Goal: Information Seeking & Learning: Learn about a topic

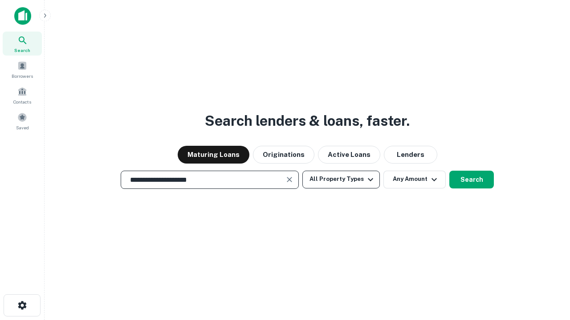
type input "**********"
click at [341, 179] on button "All Property Types" at bounding box center [340, 180] width 77 height 18
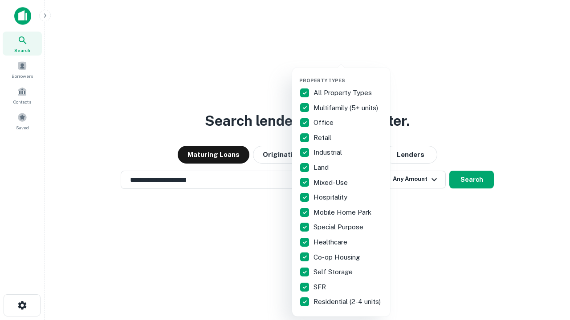
click at [348, 75] on button "button" at bounding box center [348, 75] width 98 height 0
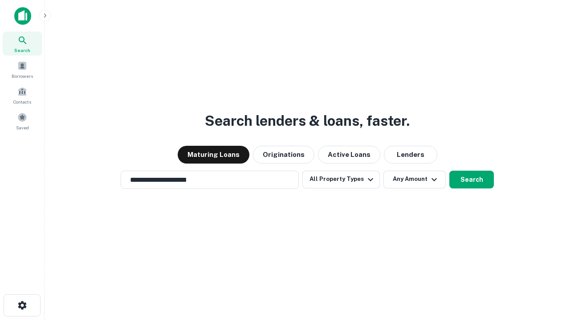
scroll to position [5, 107]
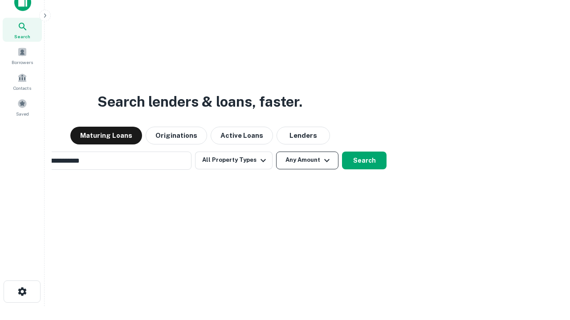
click at [276, 152] on button "Any Amount" at bounding box center [307, 161] width 62 height 18
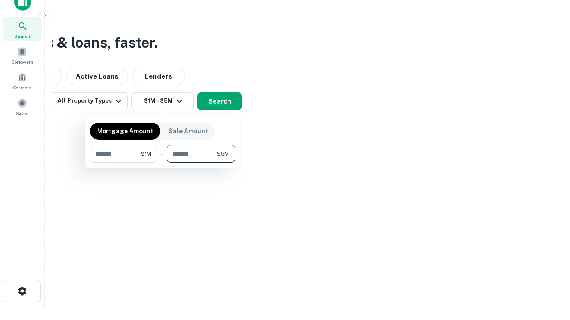
type input "*******"
click at [162, 163] on button "button" at bounding box center [162, 163] width 145 height 0
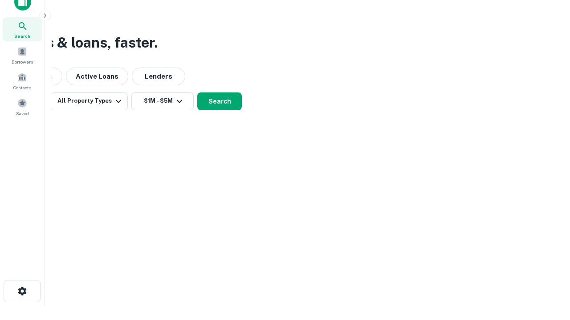
scroll to position [5, 164]
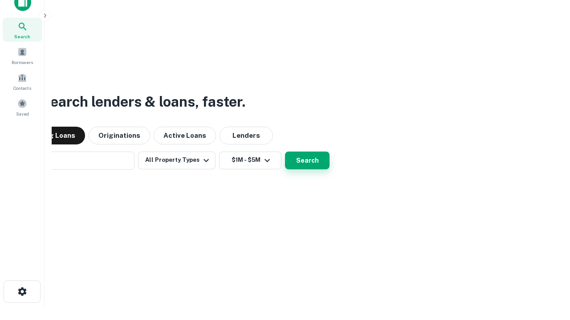
click at [285, 152] on button "Search" at bounding box center [307, 161] width 45 height 18
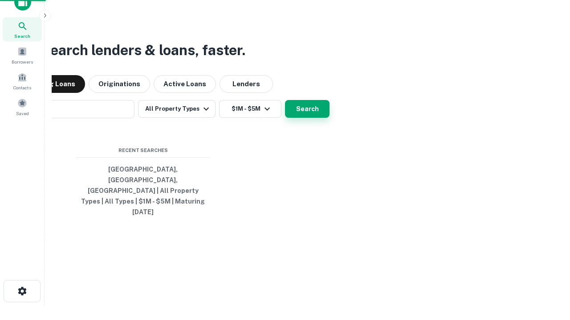
scroll to position [24, 252]
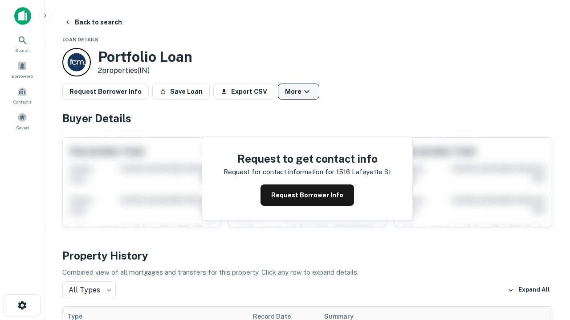
click at [298, 92] on button "More" at bounding box center [298, 92] width 41 height 16
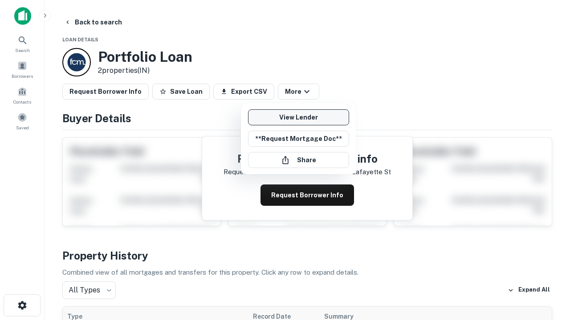
click at [298, 118] on link "View Lender" at bounding box center [298, 117] width 101 height 16
